Goal: Task Accomplishment & Management: Manage account settings

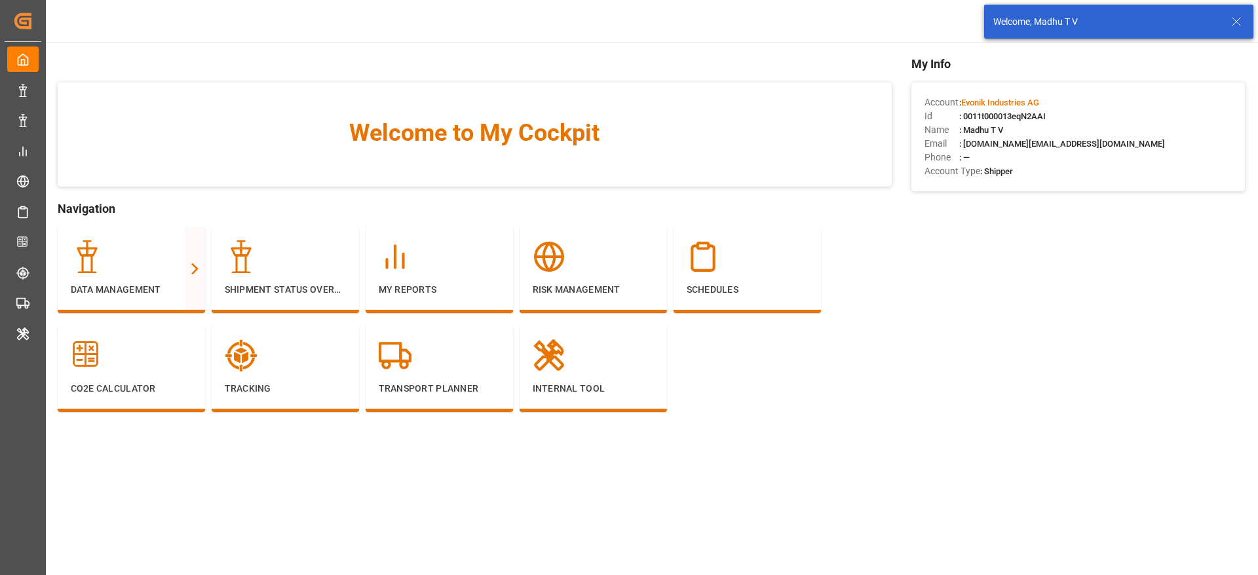
click at [1239, 24] on icon at bounding box center [1237, 22] width 16 height 16
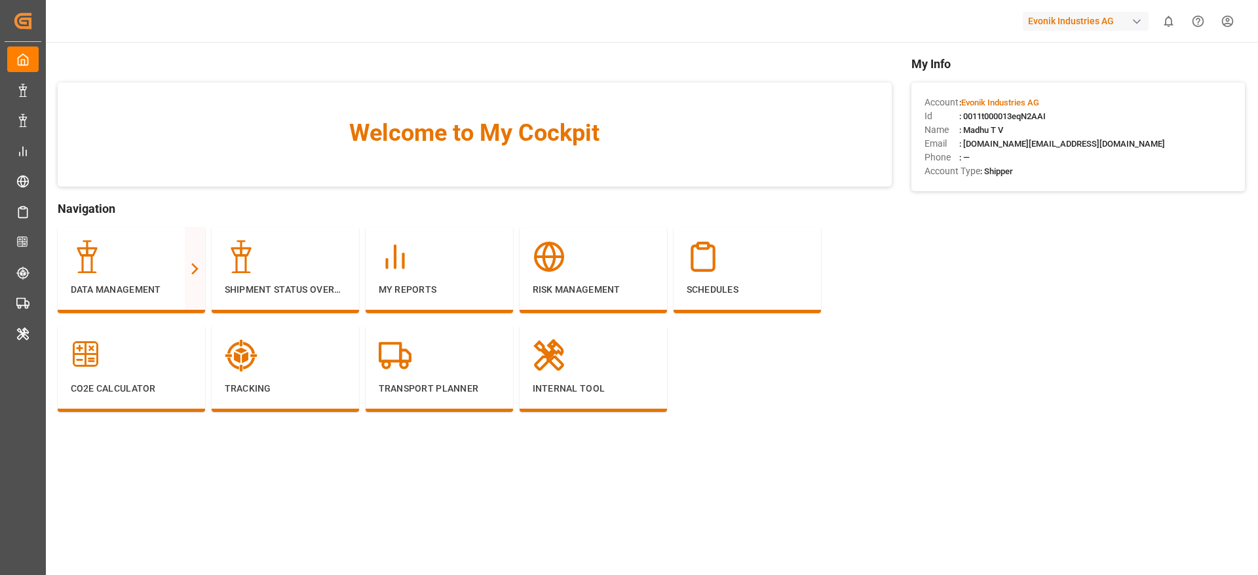
click at [1073, 18] on div "Evonik Industries AG" at bounding box center [1086, 21] width 126 height 19
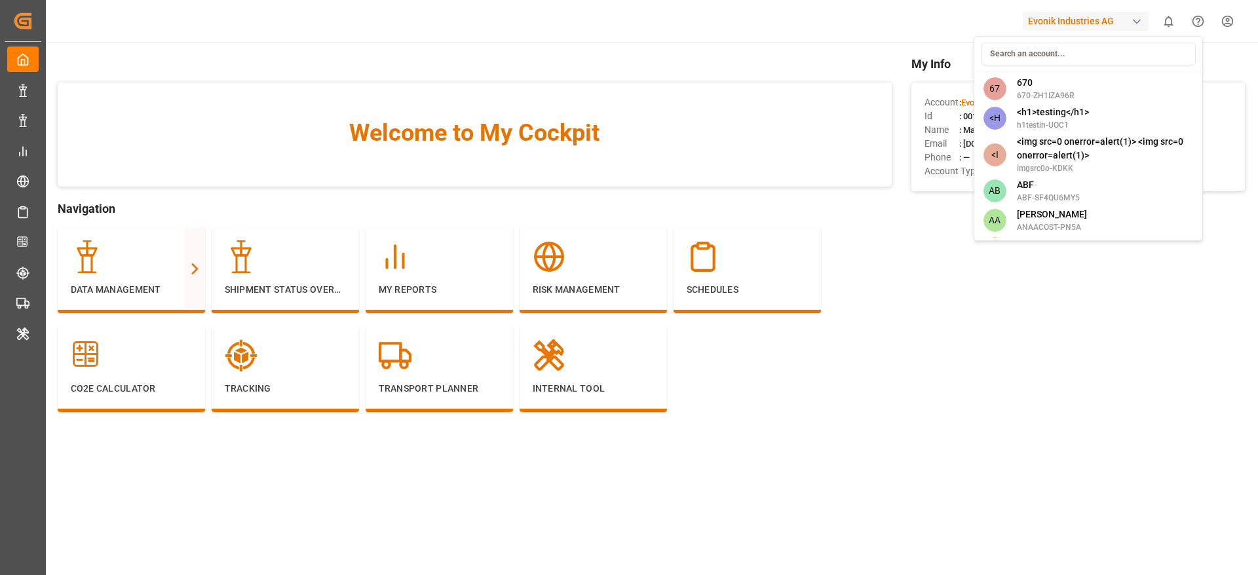
click at [1059, 56] on input at bounding box center [1089, 54] width 214 height 23
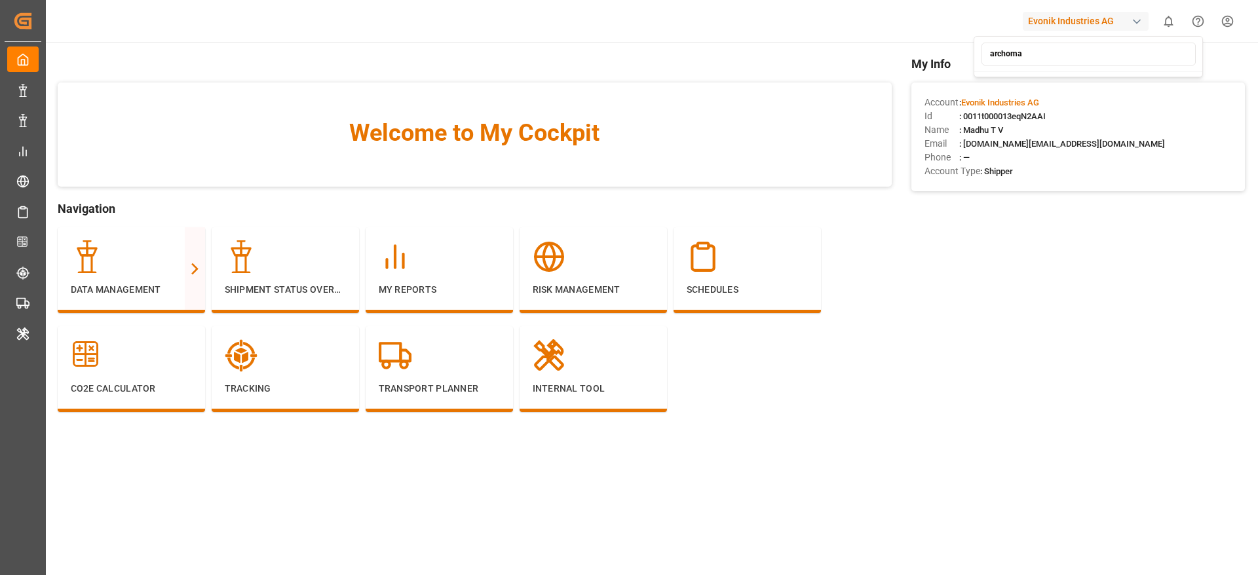
click at [1058, 51] on input "archoma" at bounding box center [1089, 54] width 214 height 23
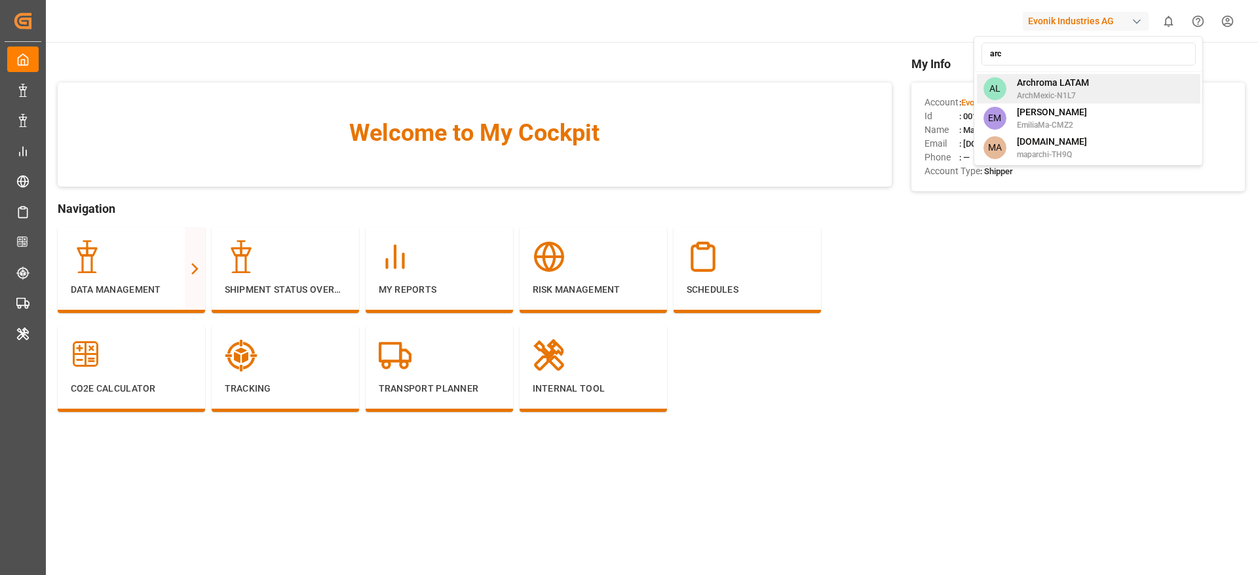
type input "arc"
click at [1090, 90] on div "AL Archroma LATAM ArchMexic-N1L7" at bounding box center [1088, 88] width 223 height 29
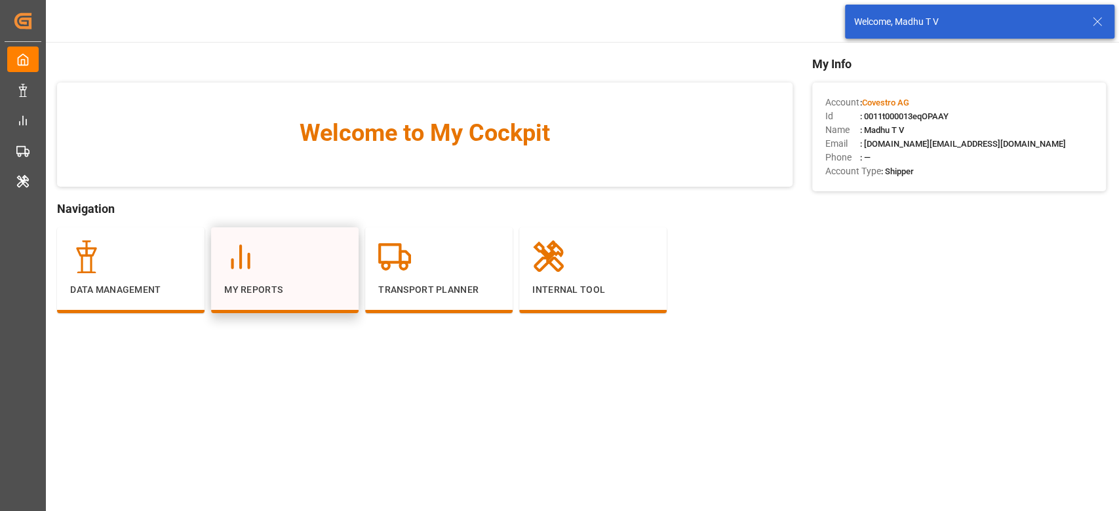
click at [264, 260] on div at bounding box center [284, 256] width 121 height 33
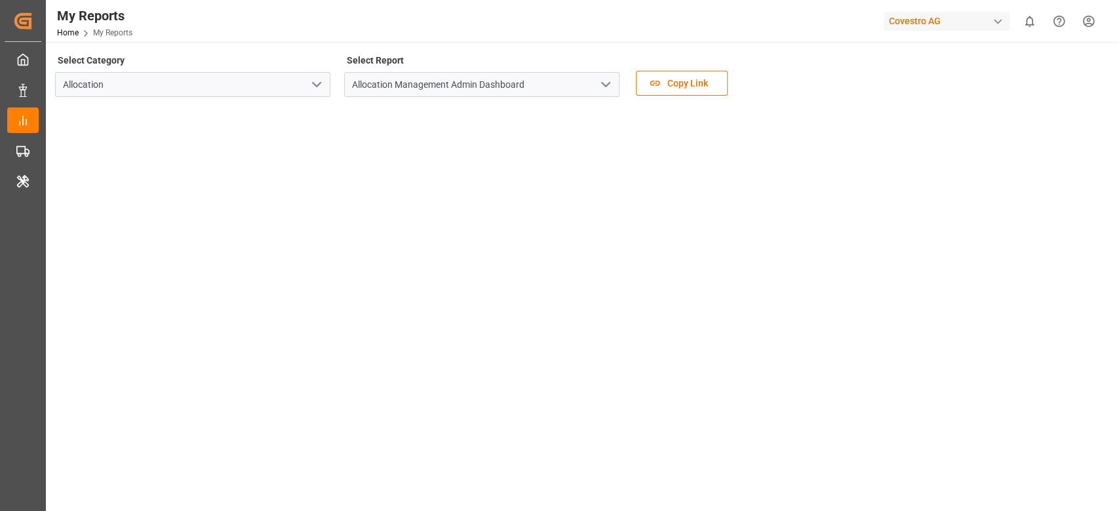
scroll to position [87, 0]
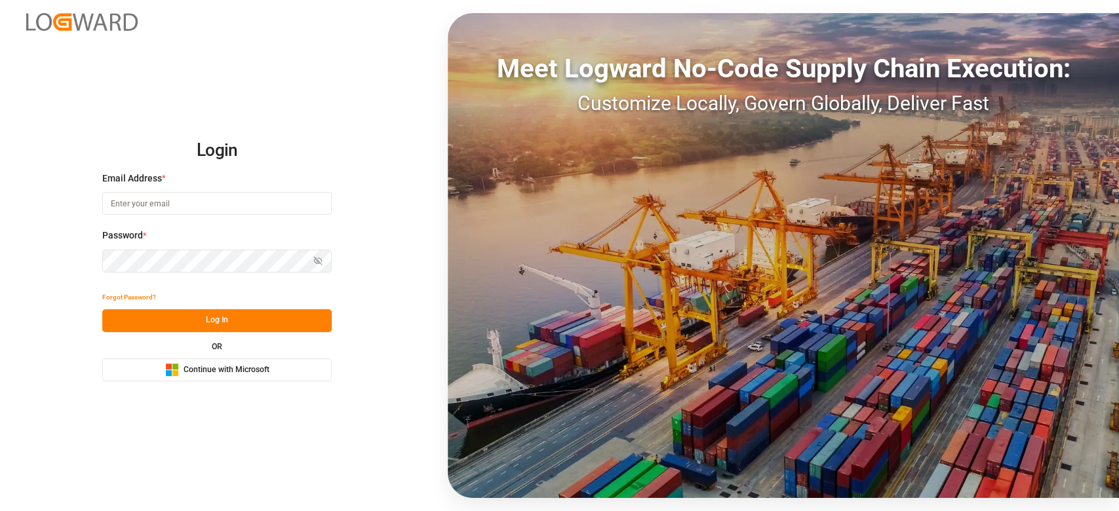
click at [273, 362] on button "Microsoft Logo Continue with Microsoft" at bounding box center [216, 369] width 229 height 23
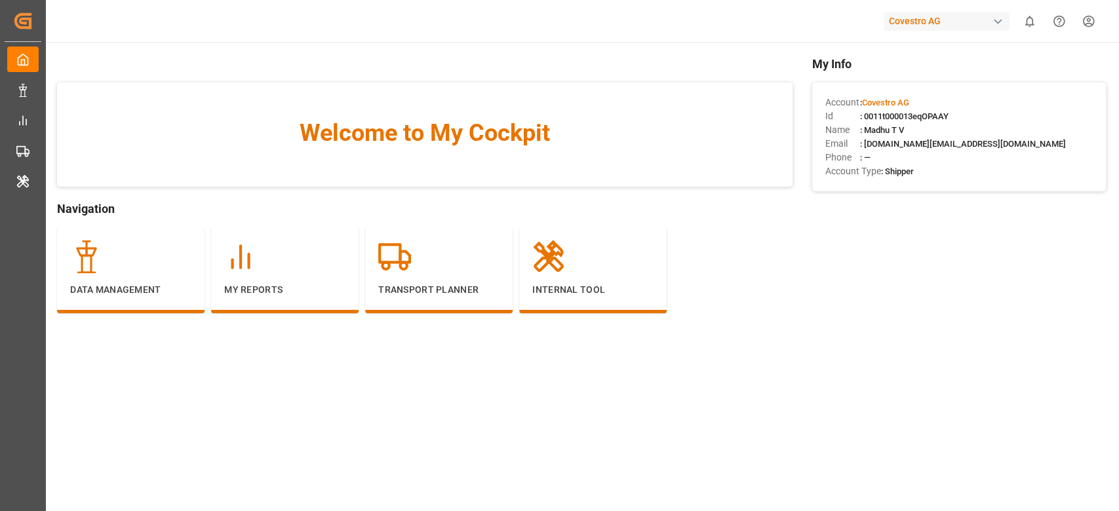
click at [934, 23] on div "Covestro AG" at bounding box center [946, 21] width 126 height 19
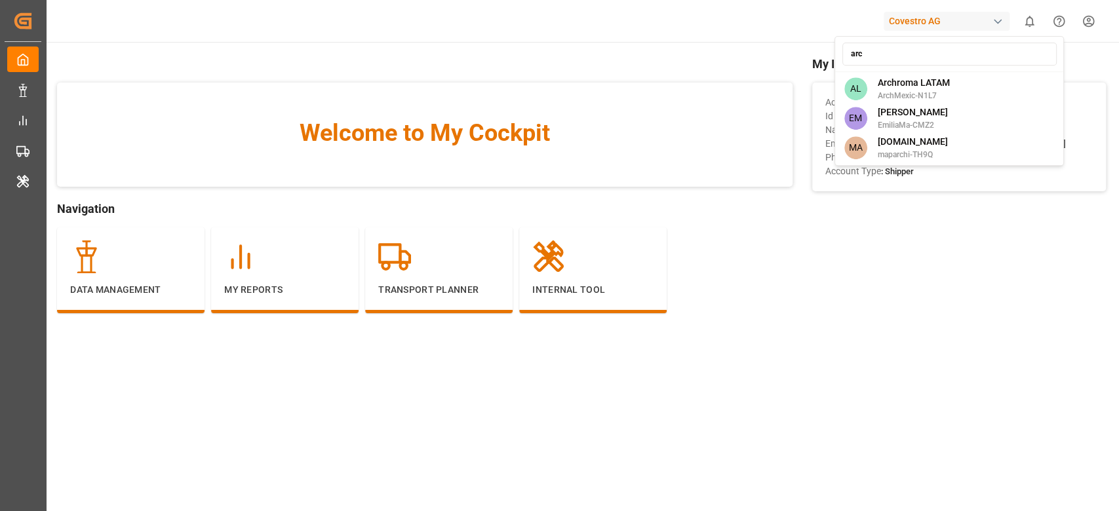
type input "arch"
